Goal: Task Accomplishment & Management: Use online tool/utility

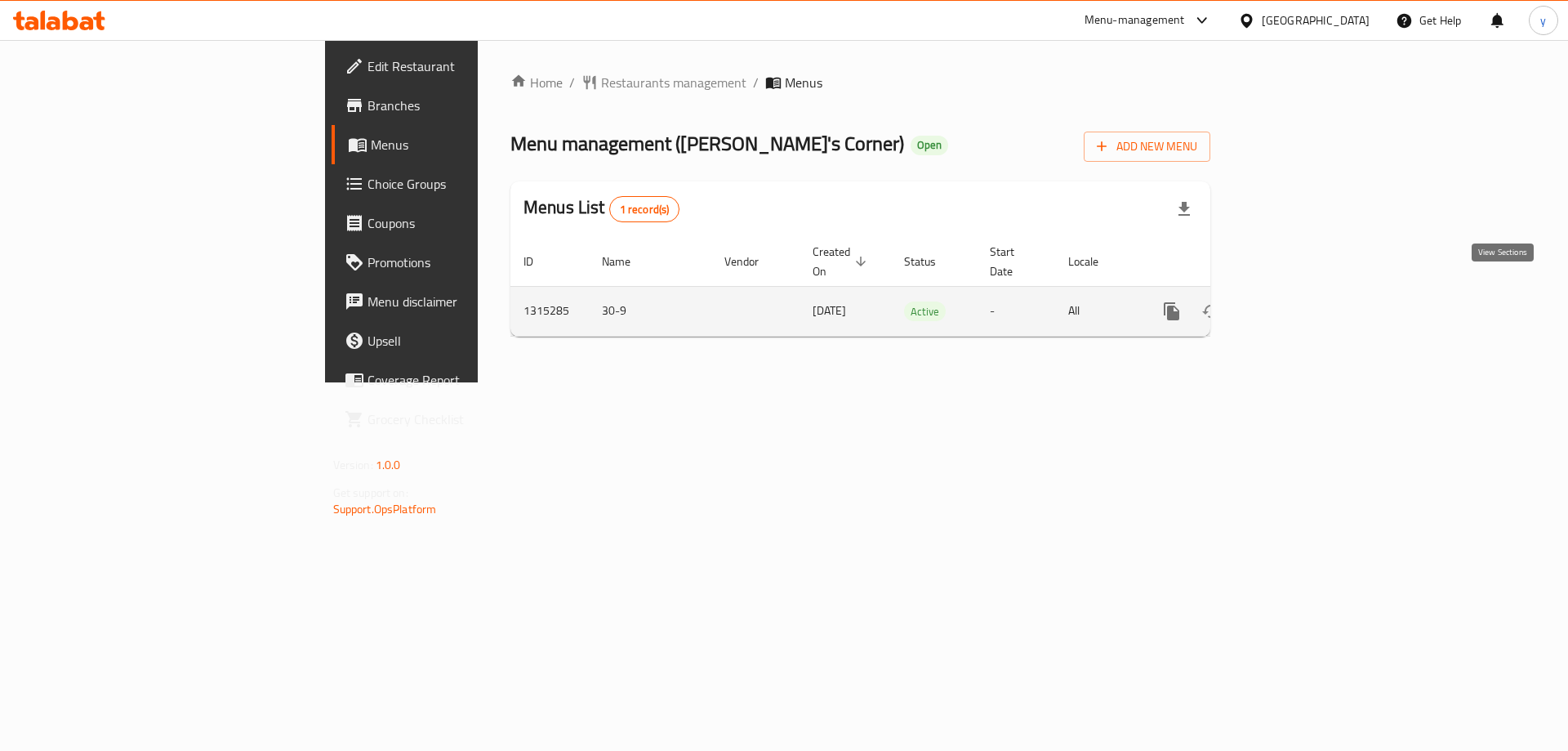
click at [1299, 302] on icon "enhanced table" at bounding box center [1289, 311] width 19 height 19
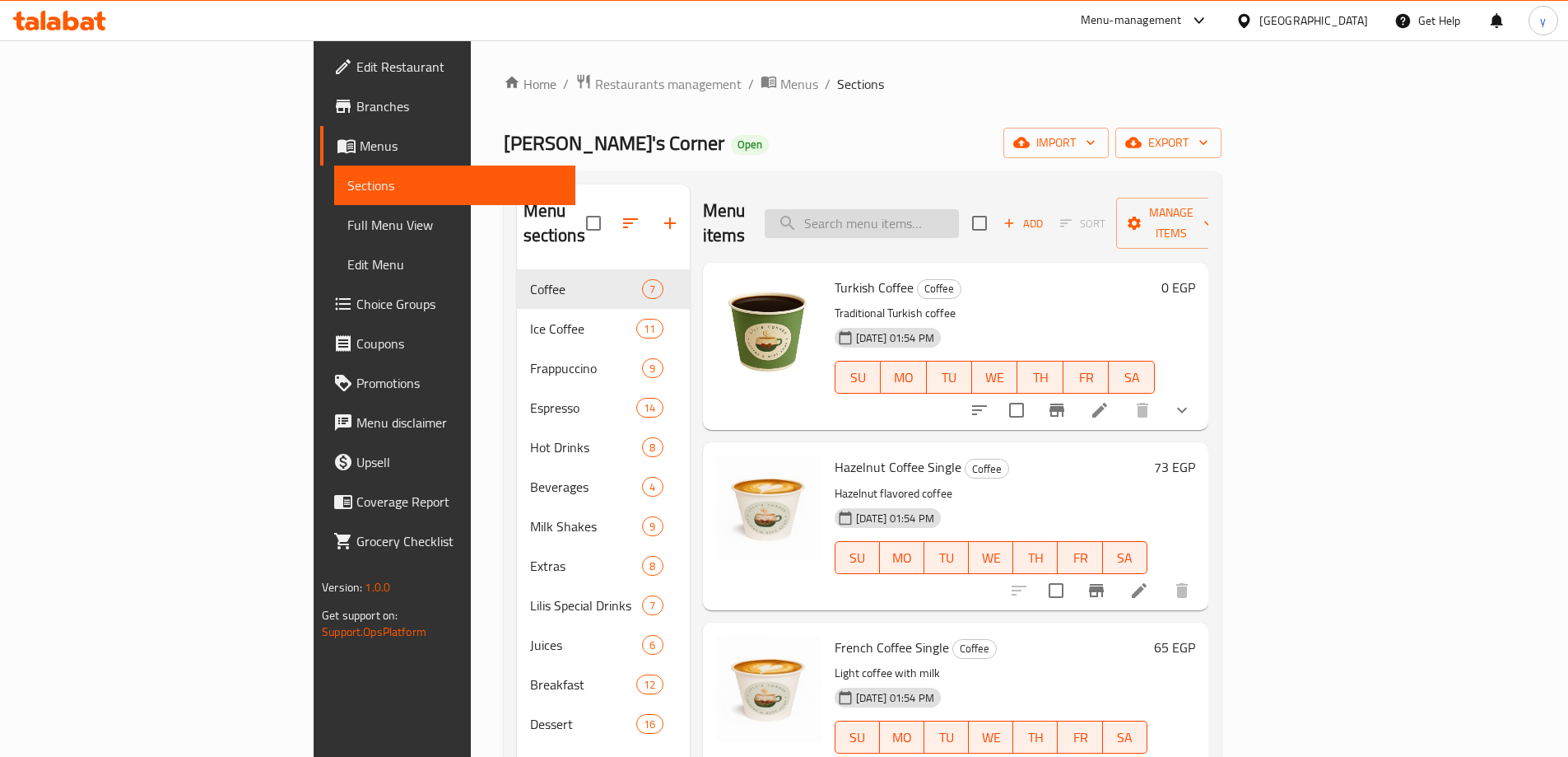
click at [959, 209] on input "search" at bounding box center [862, 223] width 194 height 29
paste input "Strawberry/Orange/Guava juices"
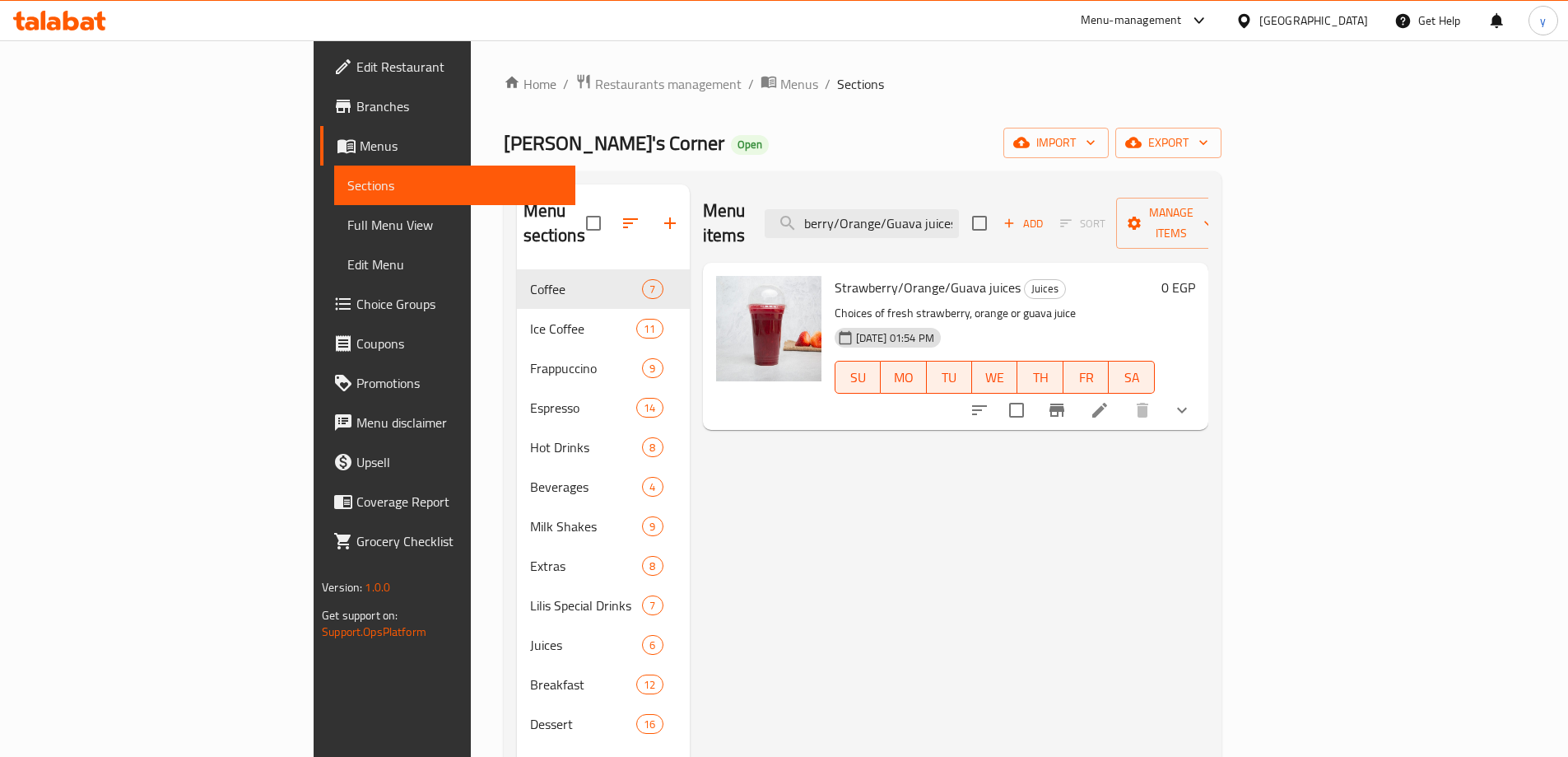
type input "Strawberry/Orange/Guava juices"
click at [1110, 400] on icon at bounding box center [1098, 409] width 20 height 20
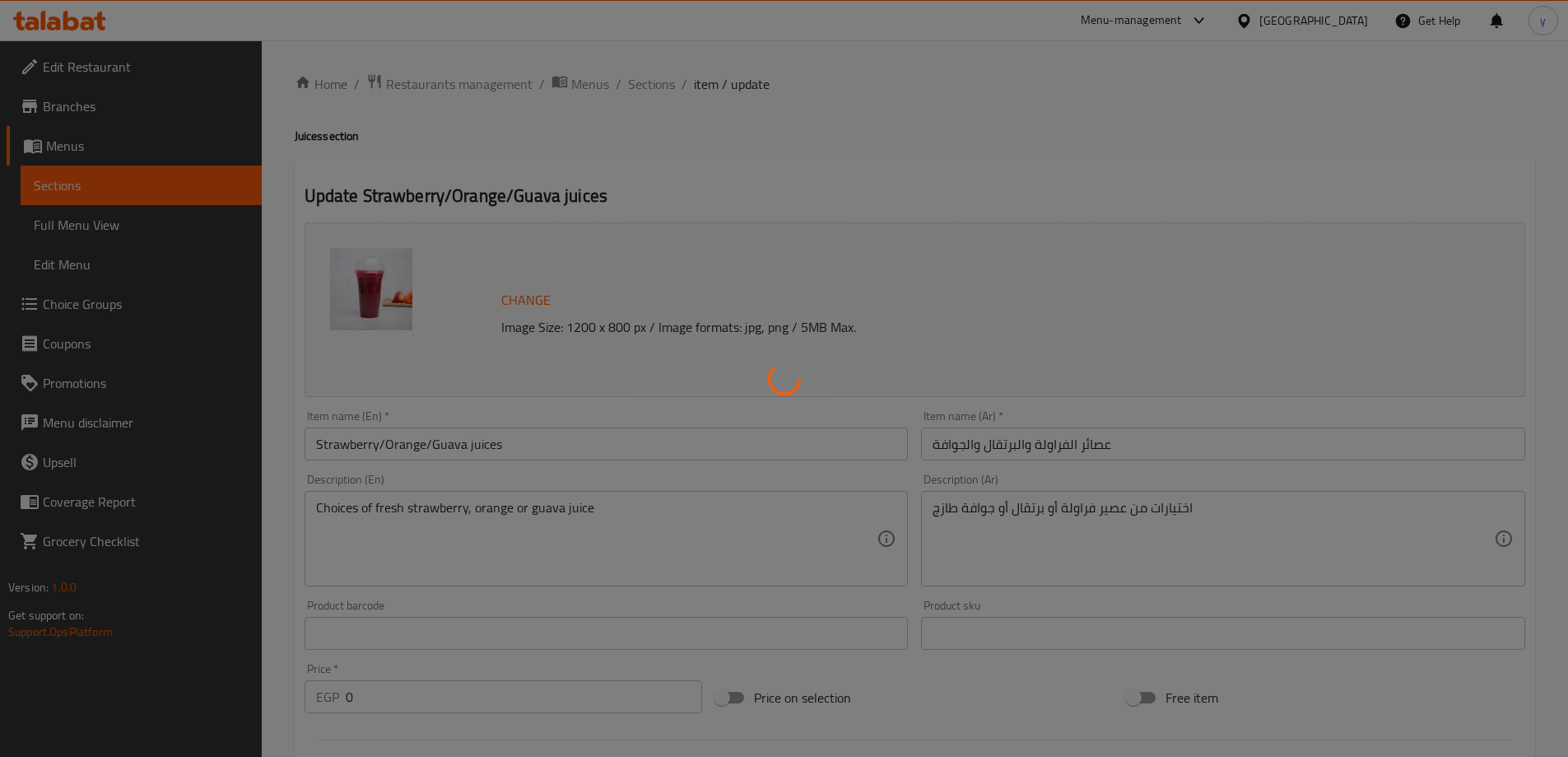
type input "اختيارك من العصير"
type input "1"
type input "اختيارك من العصير"
type input "1"
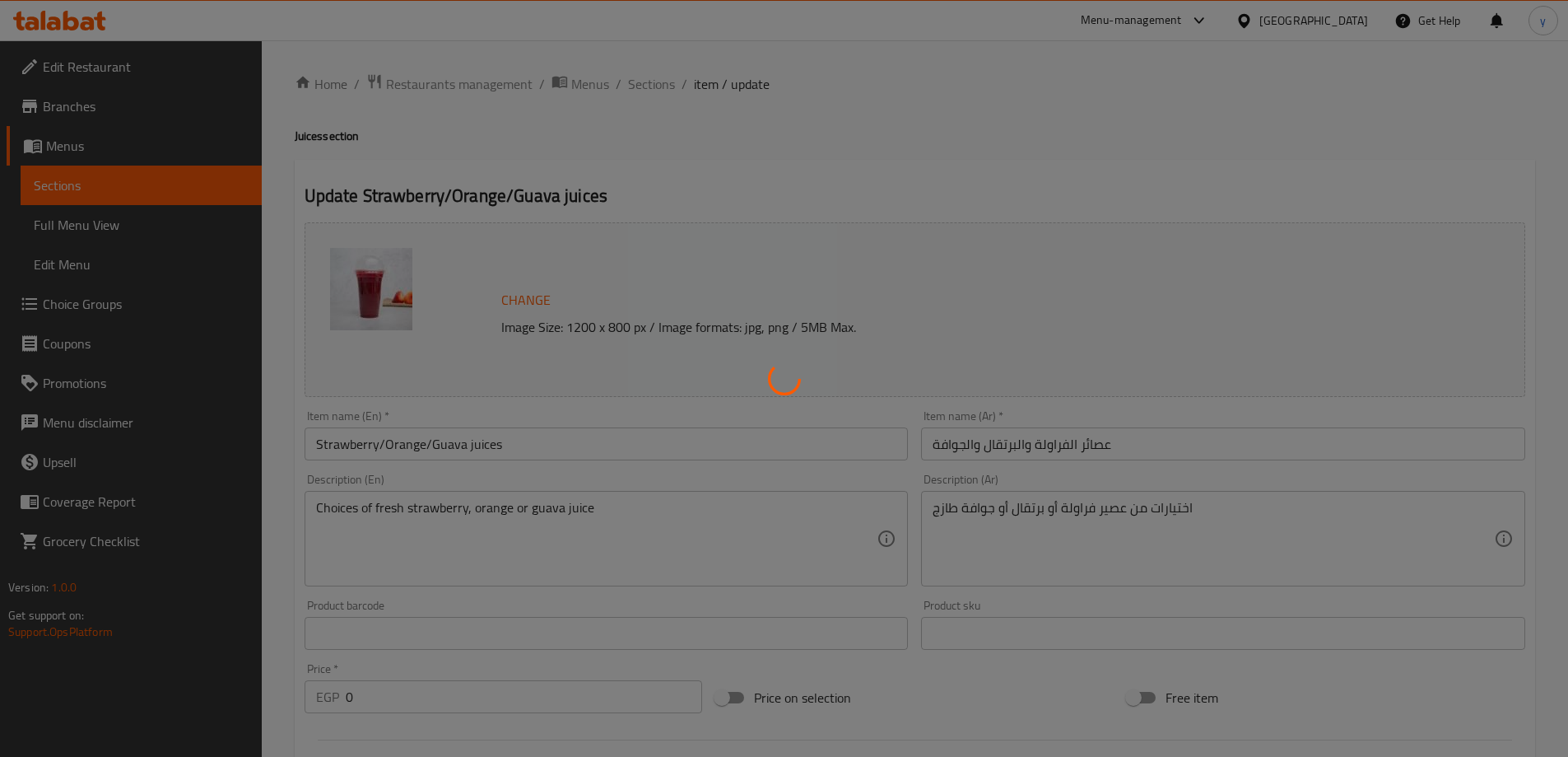
type input "1"
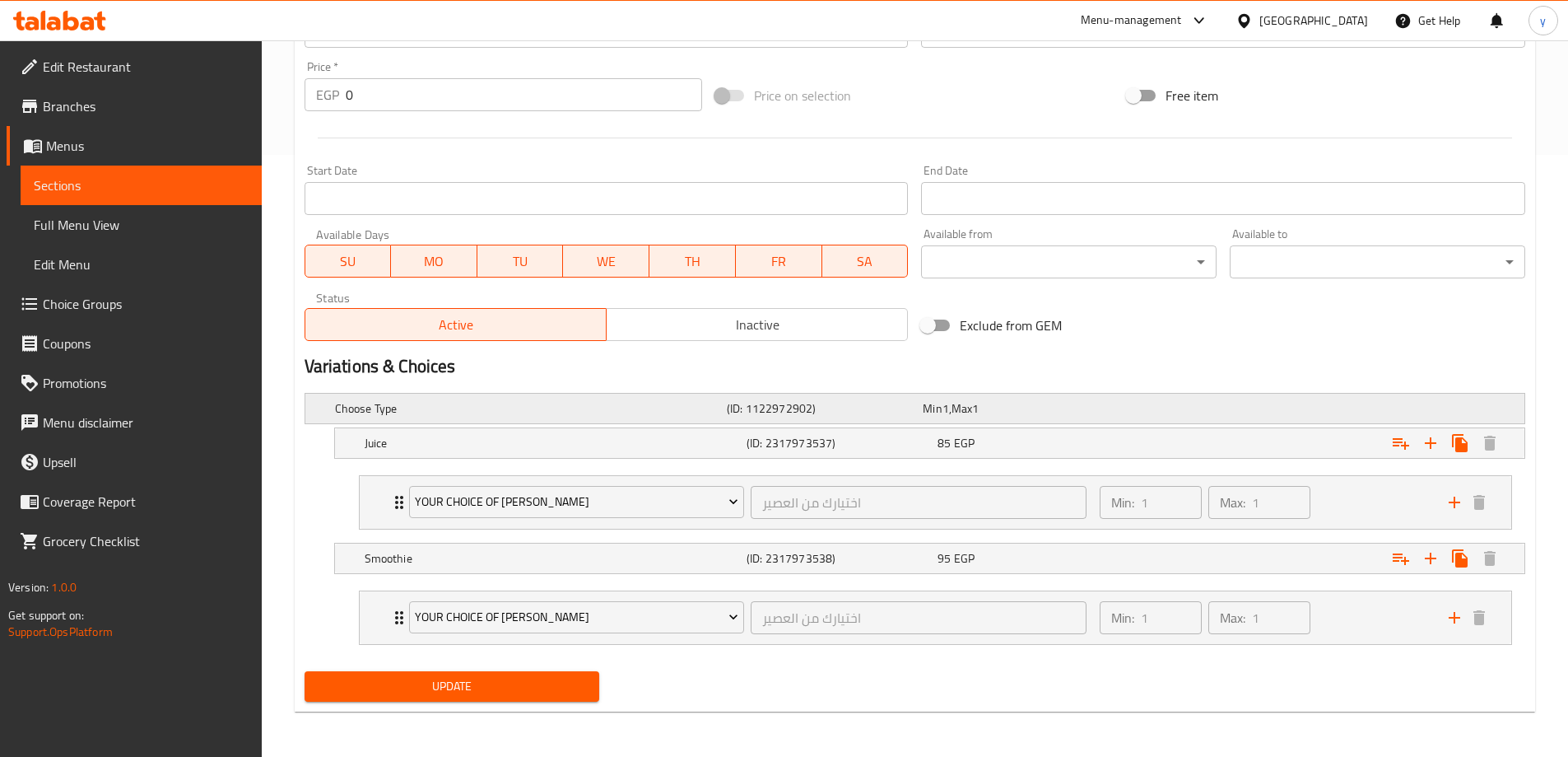
scroll to position [603, 0]
click at [400, 619] on div "Your choice of Juice اختيارك من العصير ​" at bounding box center [747, 616] width 698 height 53
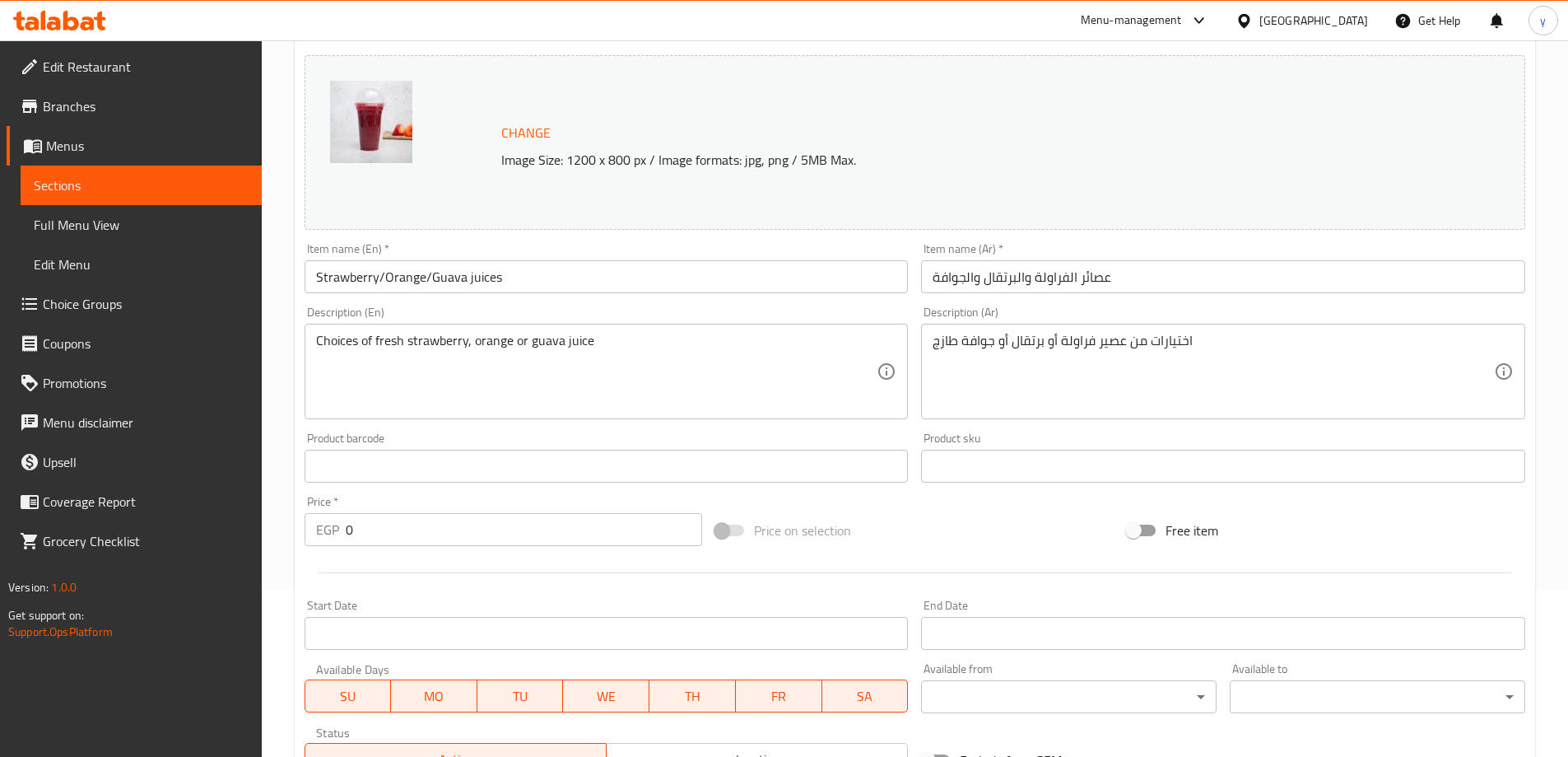
scroll to position [0, 0]
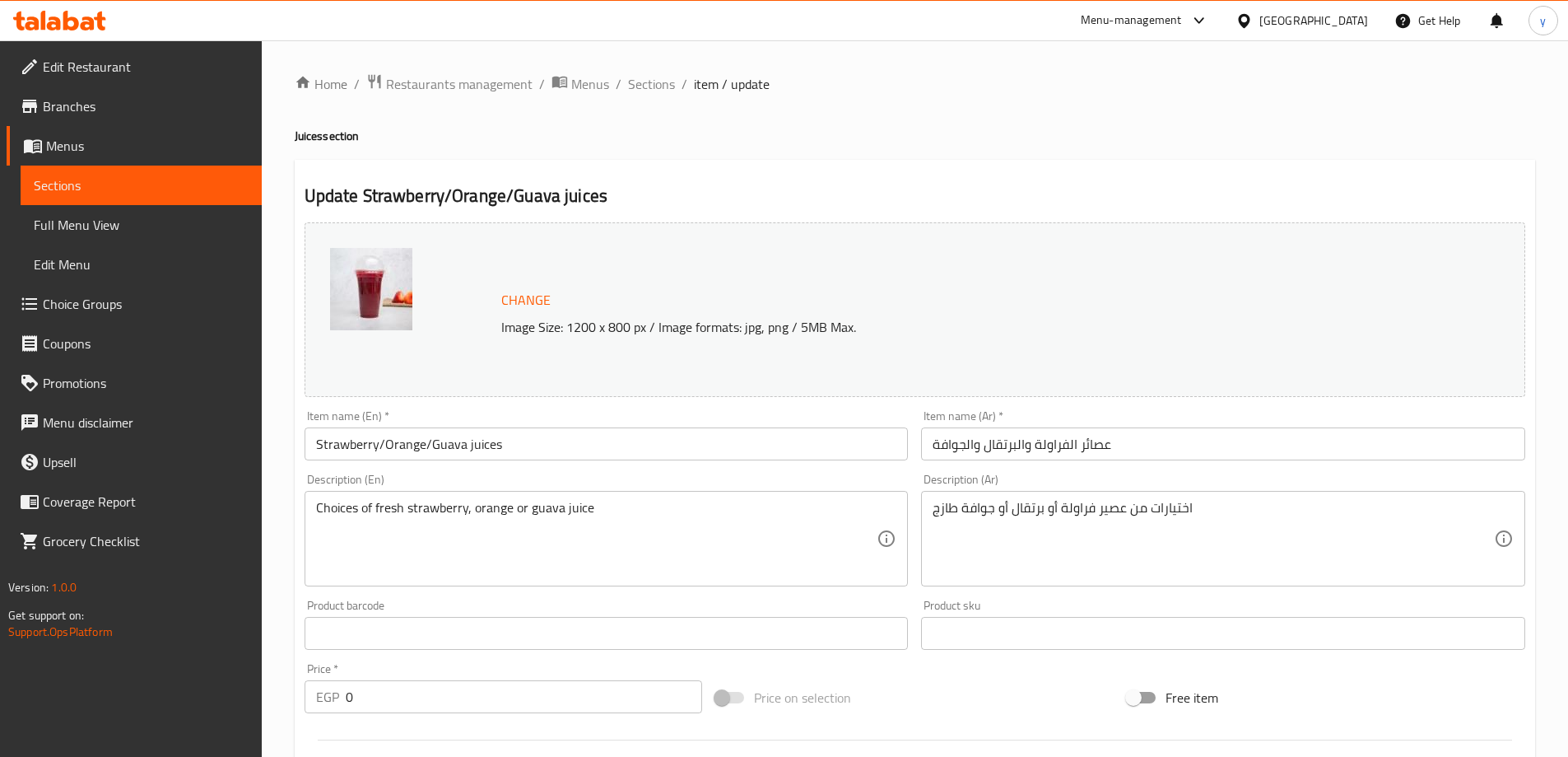
click at [76, 101] on span "Branches" at bounding box center [145, 105] width 206 height 20
